Goal: Task Accomplishment & Management: Manage account settings

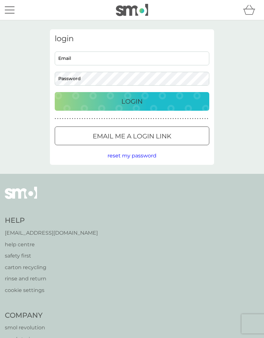
click at [76, 58] on input "Email" at bounding box center [132, 59] width 155 height 14
type input "[EMAIL_ADDRESS][DOMAIN_NAME]"
click at [142, 158] on span "reset my password" at bounding box center [132, 156] width 49 height 6
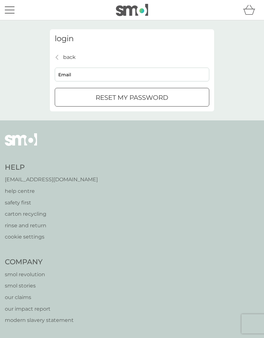
click at [80, 72] on input "Email" at bounding box center [132, 75] width 155 height 14
type input "[EMAIL_ADDRESS][DOMAIN_NAME]"
click at [146, 97] on p "reset my password" at bounding box center [132, 97] width 73 height 10
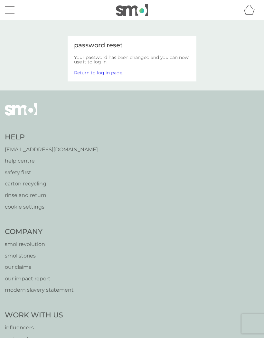
click at [117, 72] on link "Return to log in page." at bounding box center [98, 73] width 49 height 6
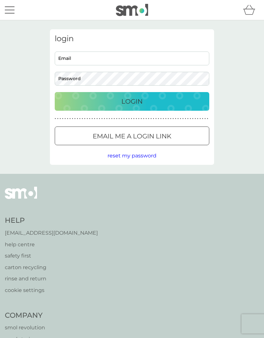
click at [141, 61] on input "Email" at bounding box center [132, 59] width 155 height 14
type input "[EMAIL_ADDRESS][DOMAIN_NAME]"
click at [132, 101] on button "Login" at bounding box center [132, 101] width 155 height 19
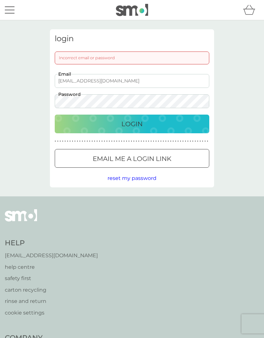
click at [48, 255] on p "[EMAIL_ADDRESS][DOMAIN_NAME]" at bounding box center [51, 255] width 93 height 8
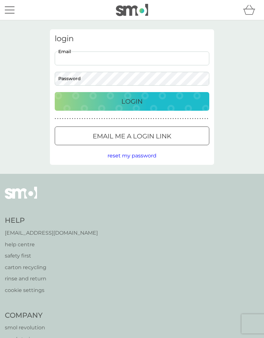
type input "[EMAIL_ADDRESS][DOMAIN_NAME]"
click at [134, 61] on input "Email" at bounding box center [132, 59] width 155 height 14
type input "[EMAIL_ADDRESS][DOMAIN_NAME]"
click at [139, 100] on p "Login" at bounding box center [131, 101] width 21 height 10
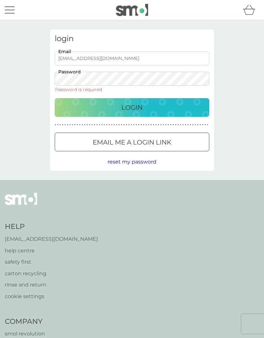
click at [142, 161] on span "reset my password" at bounding box center [132, 162] width 49 height 6
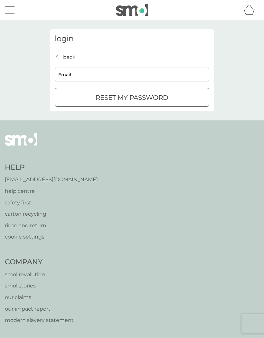
click at [80, 68] on input "Email" at bounding box center [132, 75] width 155 height 14
type input "[EMAIL_ADDRESS][DOMAIN_NAME]"
click at [149, 96] on p "reset my password" at bounding box center [132, 97] width 73 height 10
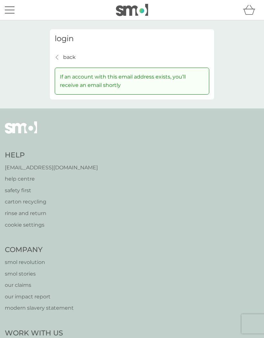
click at [73, 54] on p "back" at bounding box center [69, 57] width 13 height 8
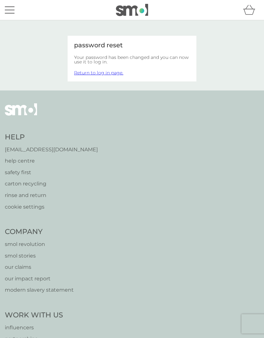
click at [116, 74] on link "Return to log in page." at bounding box center [98, 73] width 49 height 6
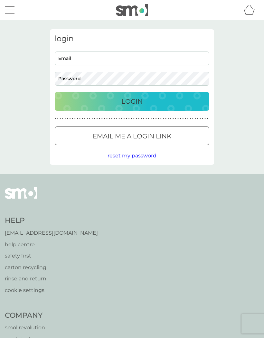
click at [136, 58] on input "Email" at bounding box center [132, 59] width 155 height 14
type input "sylviecollins@btinternet.com"
click at [141, 104] on p "Login" at bounding box center [131, 101] width 21 height 10
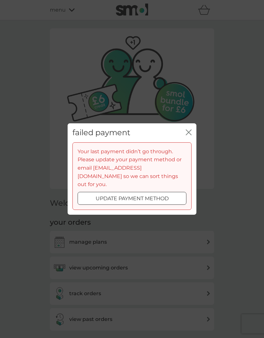
click at [140, 198] on div at bounding box center [140, 198] width 0 height 0
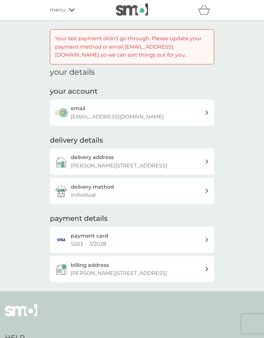
click at [186, 244] on div "payment card 5203 3 / 2028" at bounding box center [138, 240] width 134 height 16
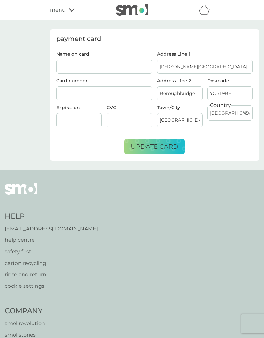
click at [91, 63] on input "Name on card" at bounding box center [104, 67] width 96 height 14
type input "Dr Sylvie Collins"
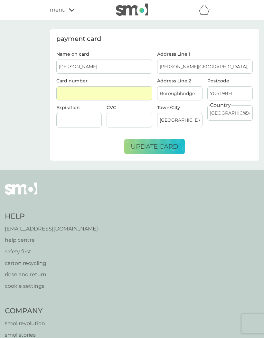
click at [160, 143] on span "update card" at bounding box center [155, 147] width 48 height 8
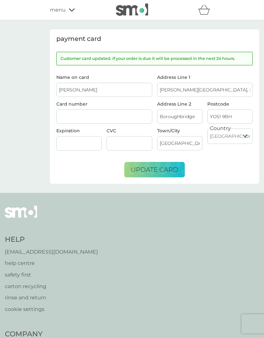
click at [34, 251] on p "[EMAIL_ADDRESS][DOMAIN_NAME]" at bounding box center [51, 252] width 93 height 8
